Goal: Information Seeking & Learning: Understand process/instructions

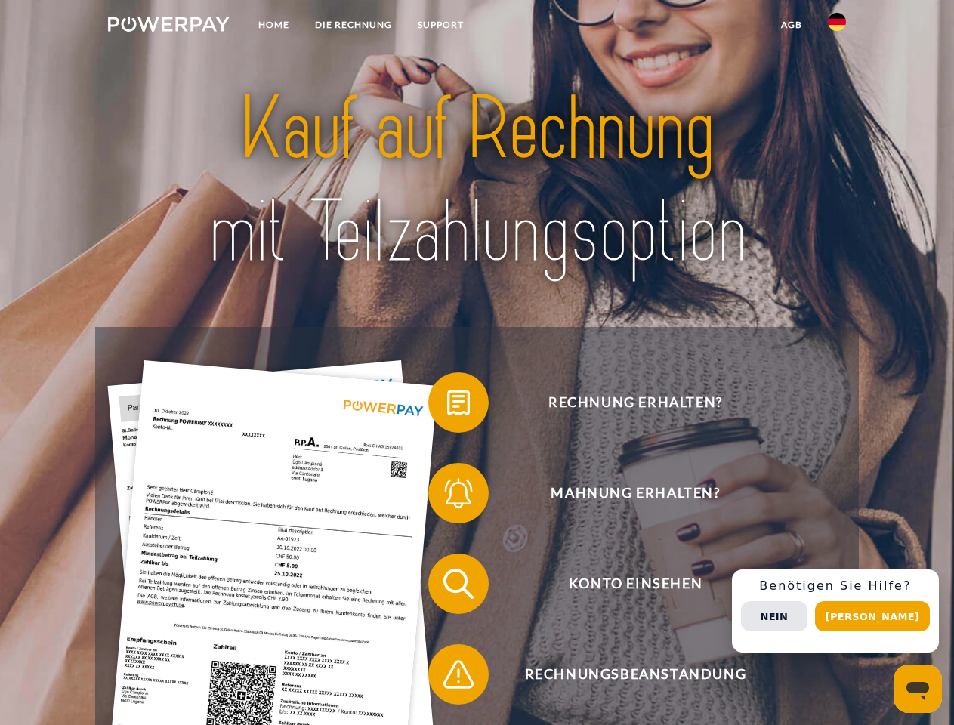
click at [169, 26] on img at bounding box center [169, 24] width 122 height 15
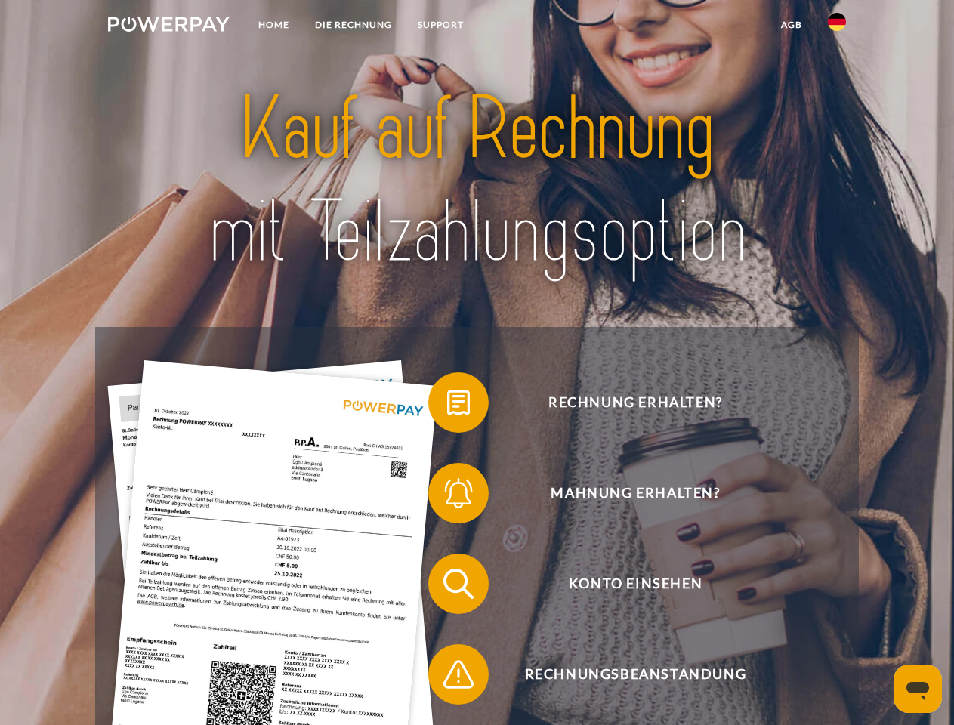
click at [837, 26] on img at bounding box center [837, 22] width 18 height 18
click at [791, 25] on link "agb" at bounding box center [791, 24] width 47 height 27
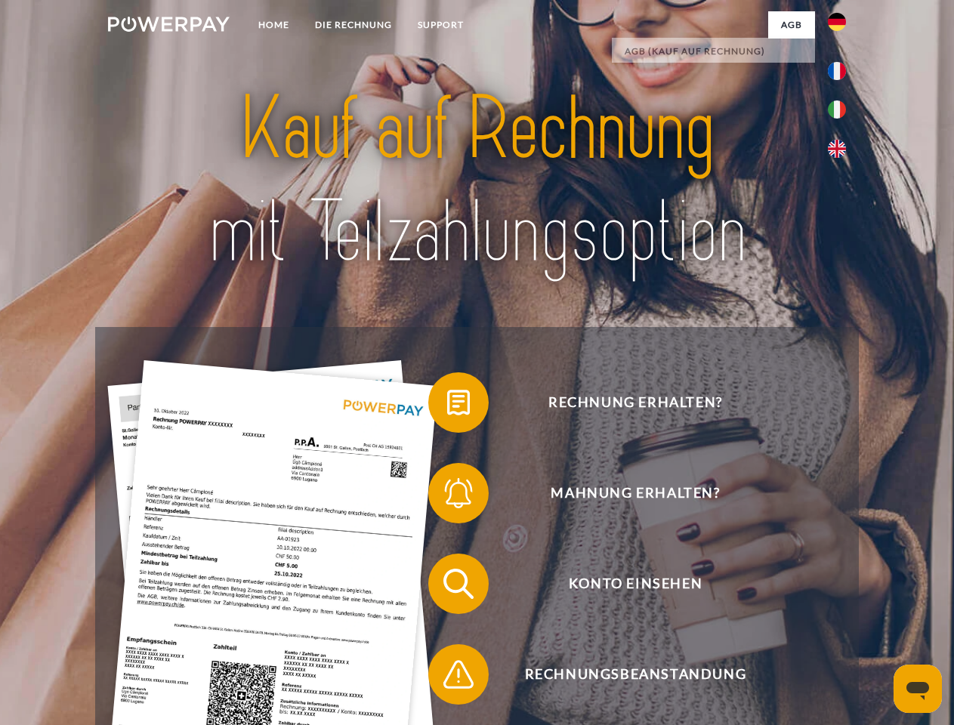
click at [447, 406] on span at bounding box center [436, 403] width 76 height 76
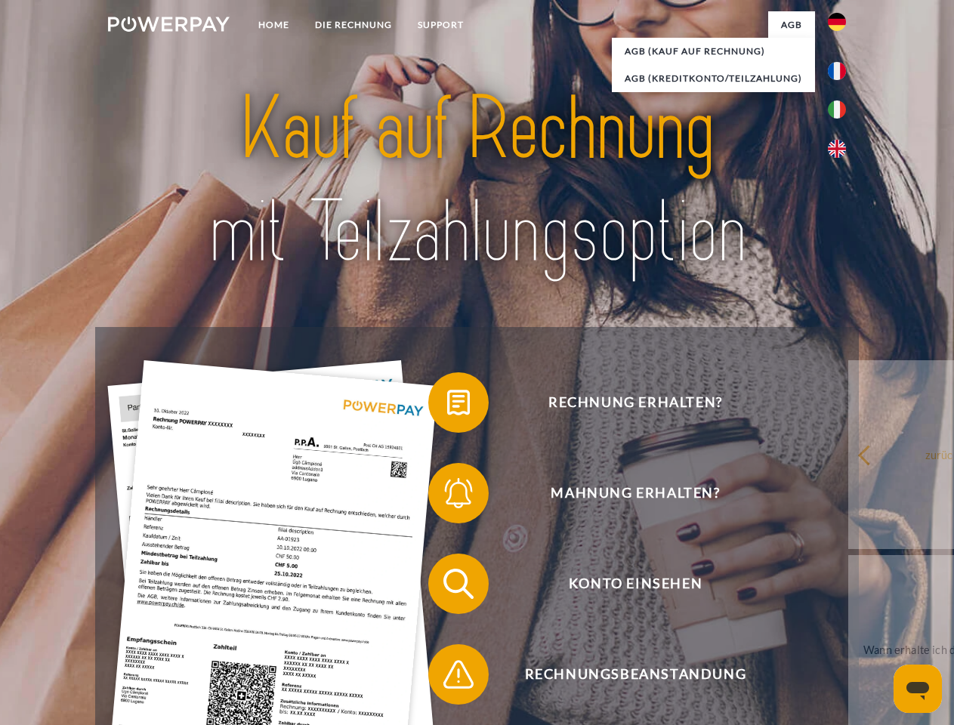
click at [849, 496] on link "zurück" at bounding box center [943, 454] width 188 height 189
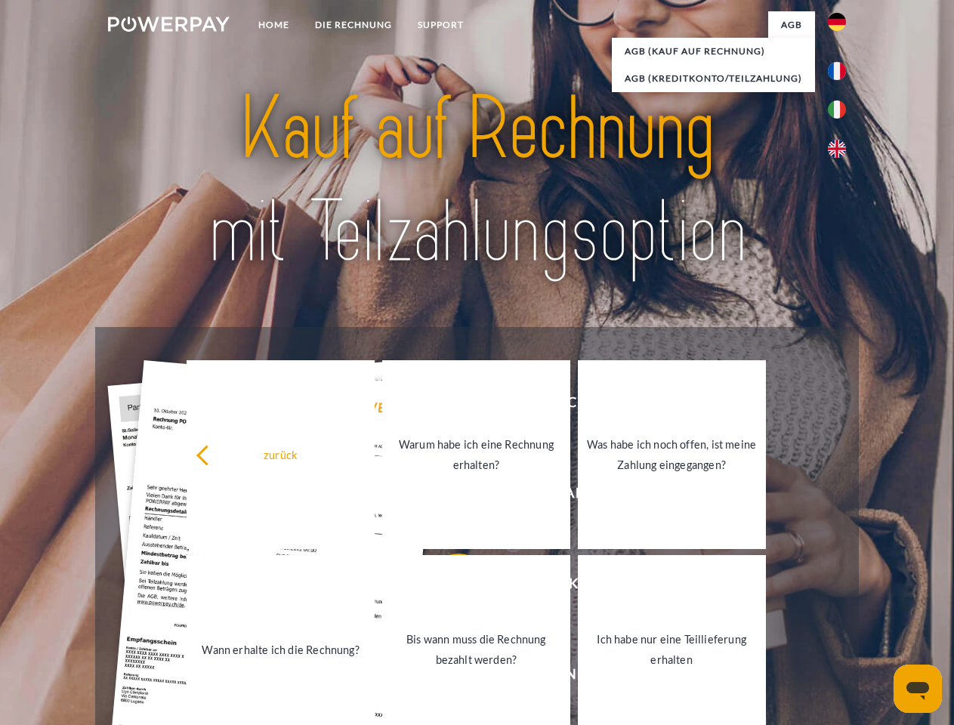
click at [375, 587] on link "Wann erhalte ich die Rechnung?" at bounding box center [281, 649] width 188 height 189
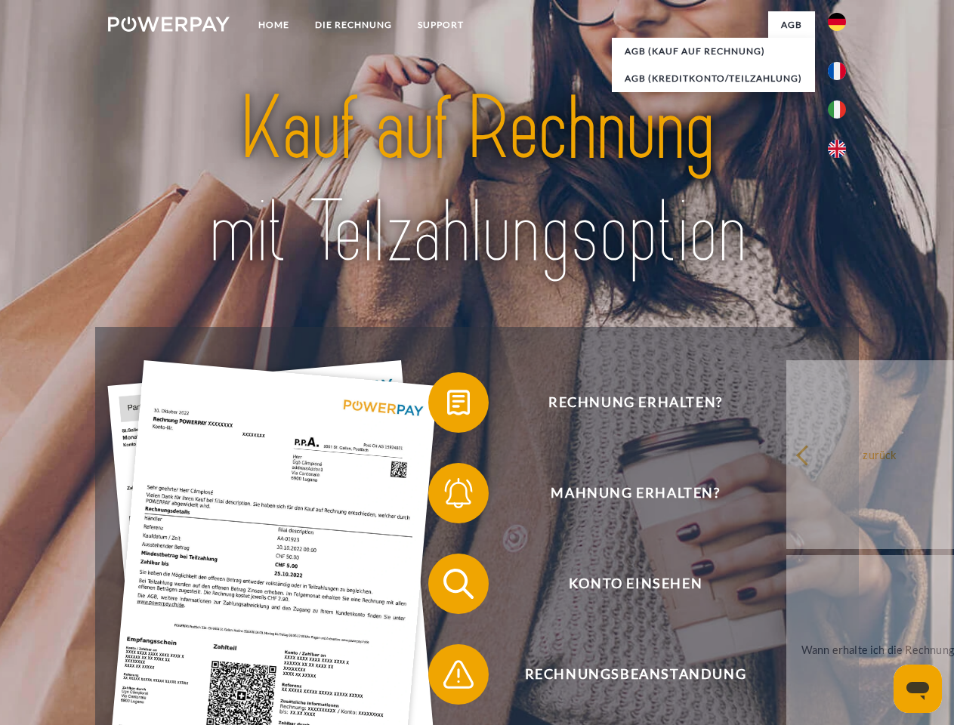
click at [447, 678] on span at bounding box center [436, 675] width 76 height 76
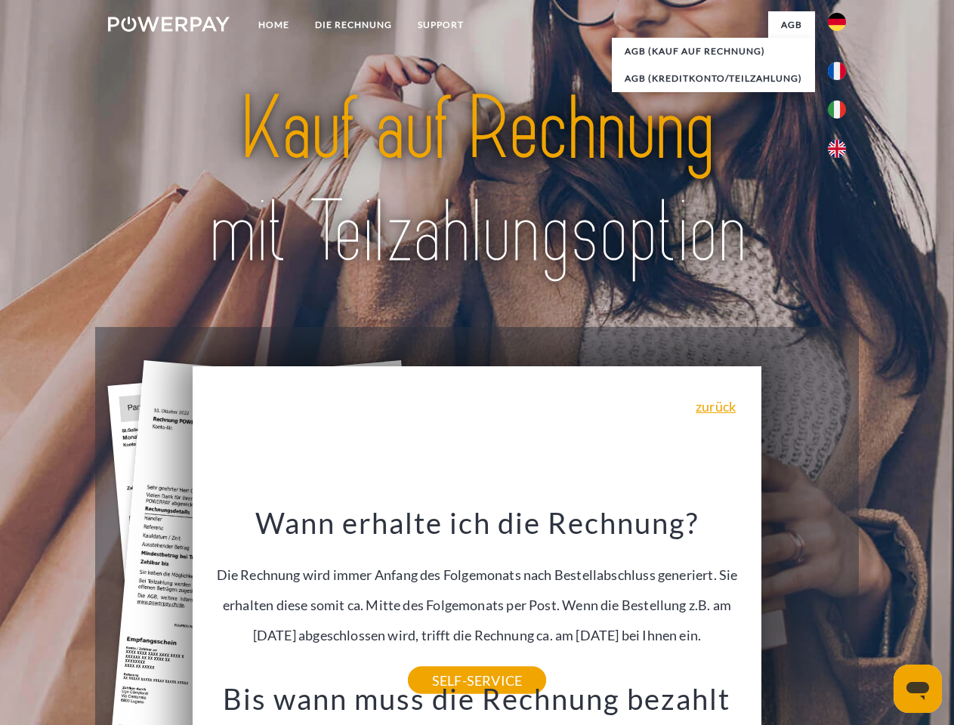
click at [804, 614] on span "Konto einsehen" at bounding box center [635, 584] width 370 height 60
click at [878, 617] on header "Home DIE RECHNUNG SUPPORT" at bounding box center [477, 521] width 954 height 1043
